Goal: Find specific page/section: Find specific page/section

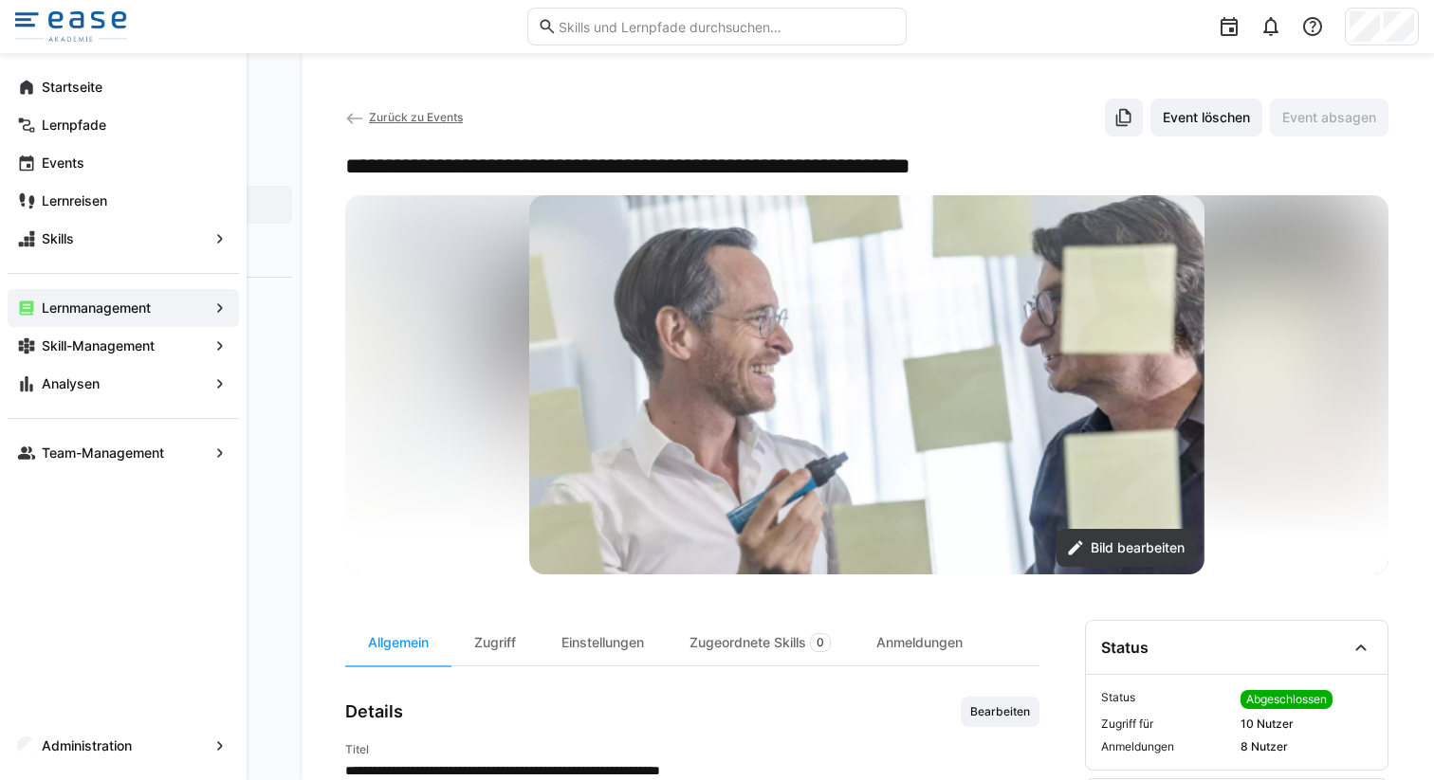
click at [112, 299] on span "Lernmanagement" at bounding box center [123, 308] width 169 height 19
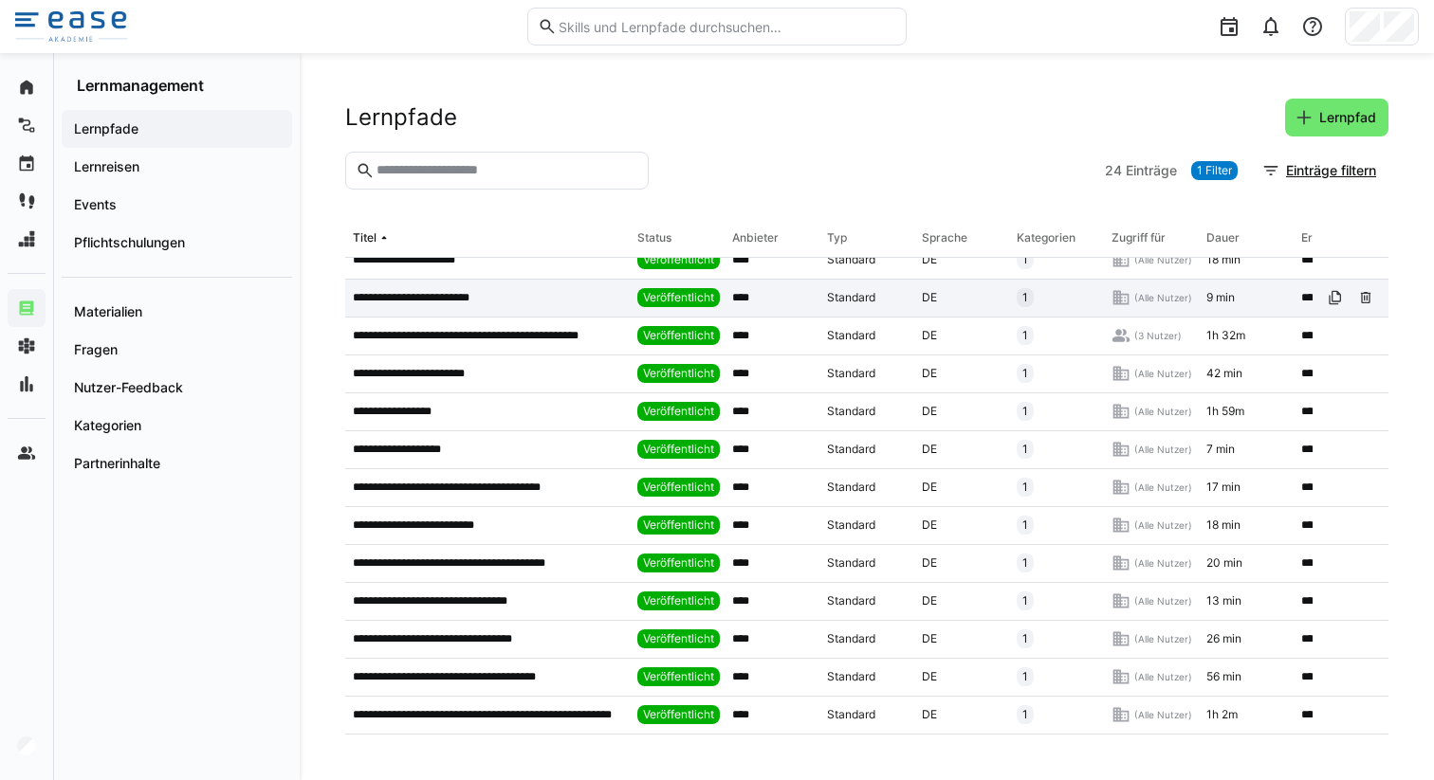
scroll to position [443, 0]
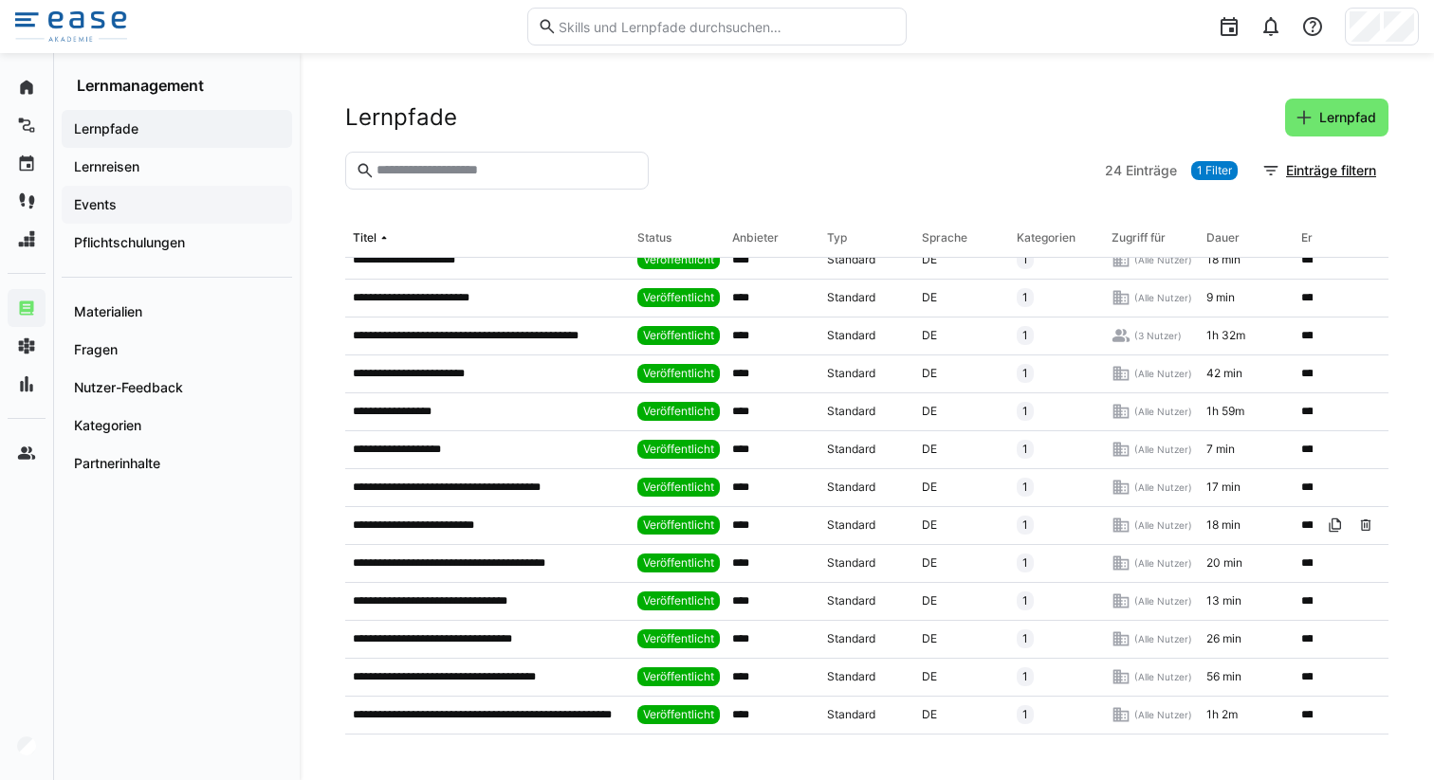
click at [122, 207] on span "Events" at bounding box center [176, 204] width 211 height 19
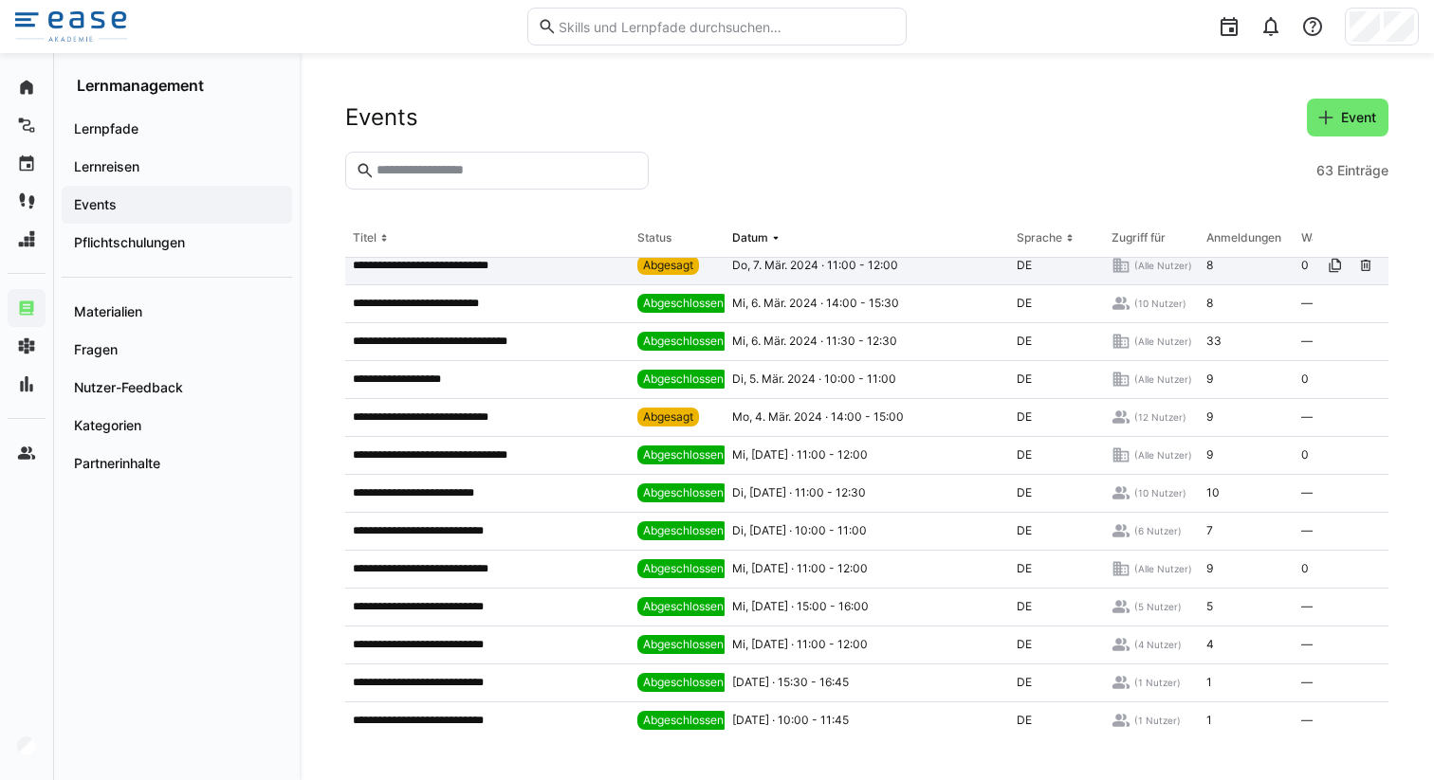
scroll to position [1922, 0]
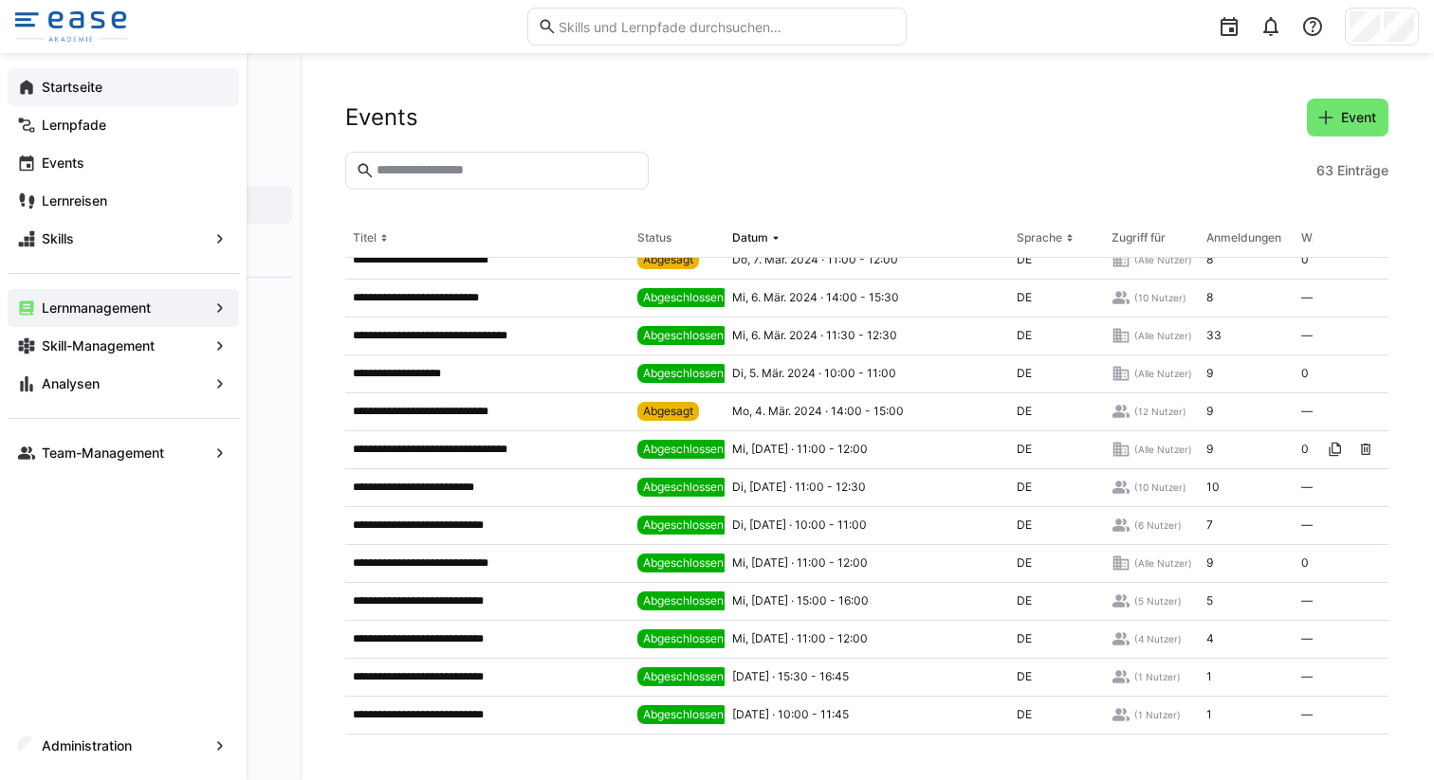
click at [28, 86] on eds-icon at bounding box center [26, 87] width 19 height 19
